Goal: Find specific page/section: Find specific page/section

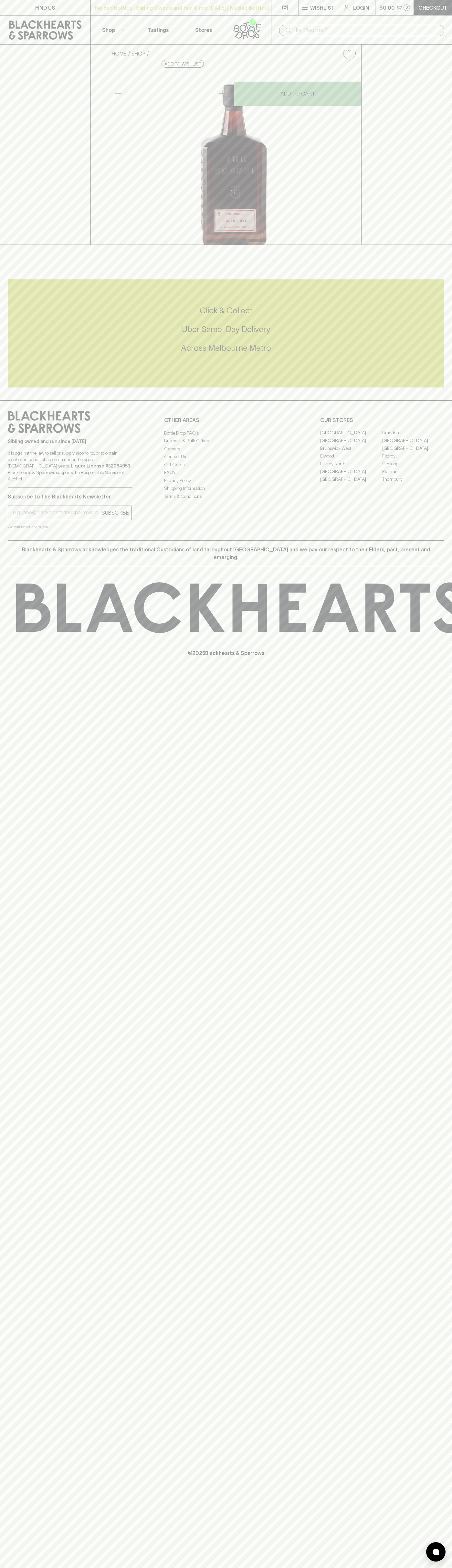
click at [167, 17] on link "Tastings" at bounding box center [158, 29] width 45 height 29
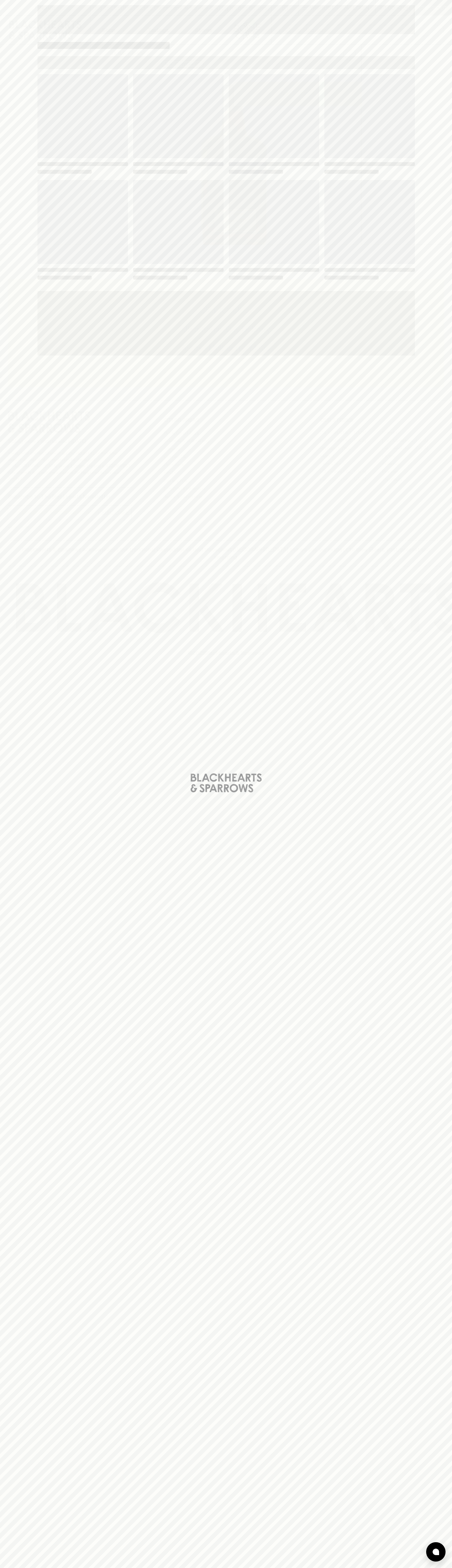
click at [420, 961] on div "Loading" at bounding box center [226, 784] width 452 height 1568
click at [420, 1568] on html "FIND US | No Bad Bottles | Sibling Owned and Run Since [DATE] | No Bad Bottles …" at bounding box center [226, 784] width 452 height 1568
click at [15, 411] on div "Loading" at bounding box center [226, 784] width 452 height 1568
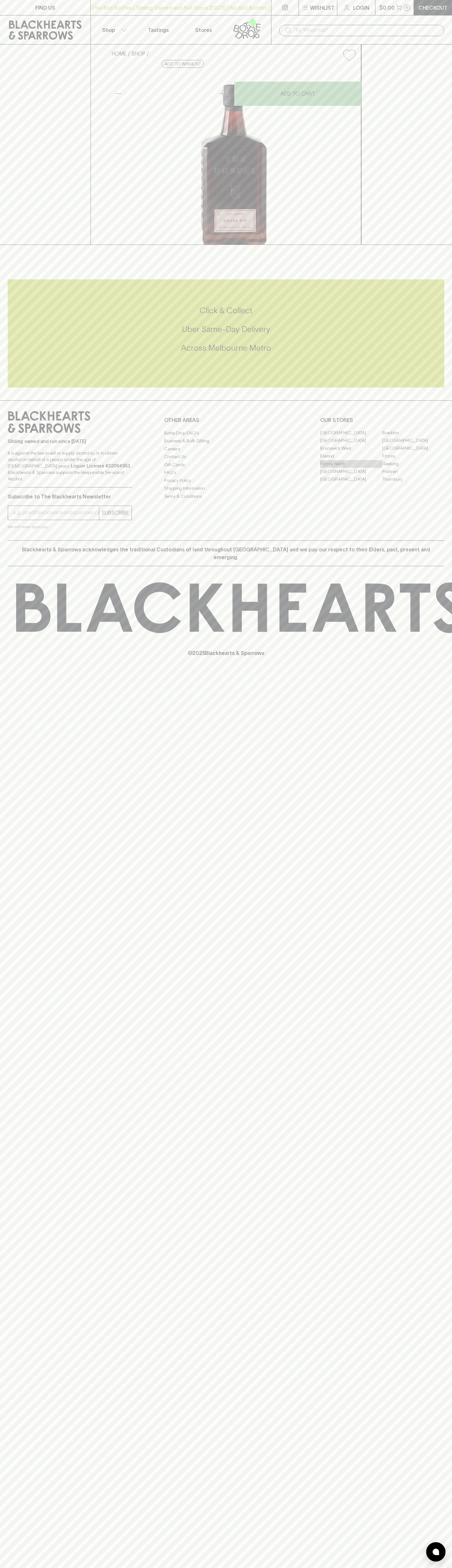
click at [351, 468] on link "Fitzroy North" at bounding box center [351, 464] width 62 height 8
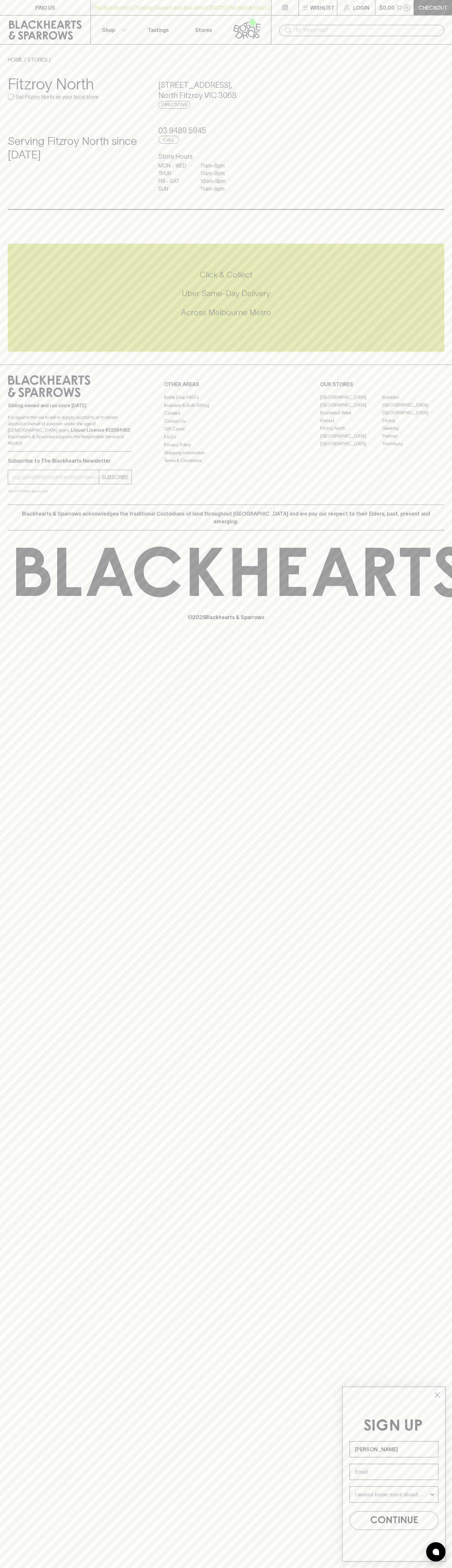
type input "[PERSON_NAME]"
